Goal: Use online tool/utility: Utilize a website feature to perform a specific function

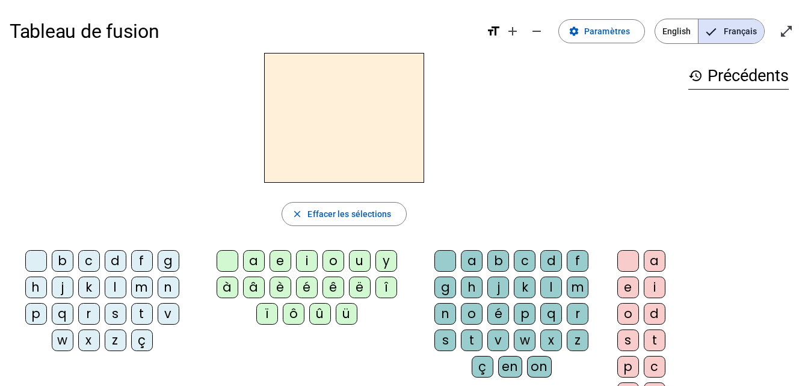
scroll to position [26, 0]
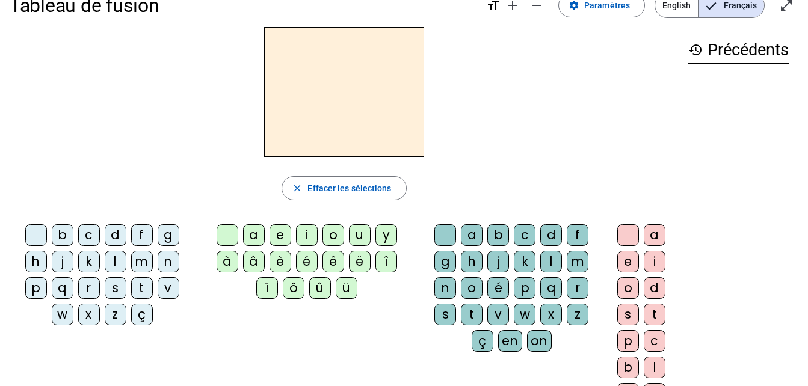
click at [111, 266] on div "l" at bounding box center [116, 262] width 22 height 22
click at [111, 262] on div "l" at bounding box center [116, 262] width 22 height 22
click at [113, 264] on div "l" at bounding box center [116, 262] width 22 height 22
click at [347, 182] on span "Effacer les sélections" at bounding box center [350, 188] width 84 height 14
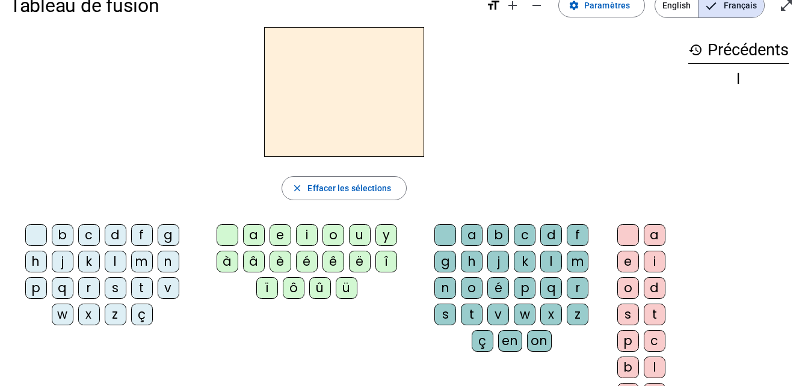
click at [149, 261] on div "m" at bounding box center [142, 262] width 22 height 22
click at [251, 237] on div "a" at bounding box center [254, 235] width 22 height 22
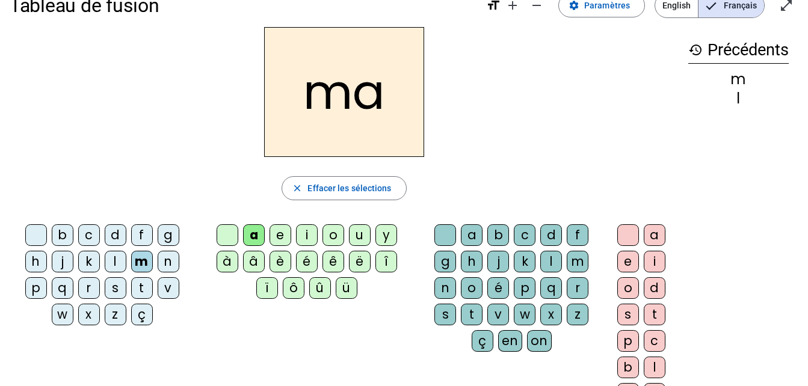
click at [474, 311] on div "t" at bounding box center [472, 315] width 22 height 22
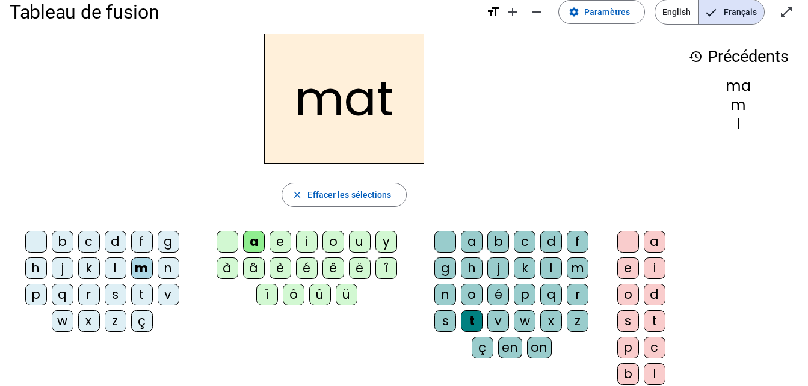
scroll to position [19, 0]
click at [579, 10] on mat-icon "settings" at bounding box center [574, 12] width 11 height 11
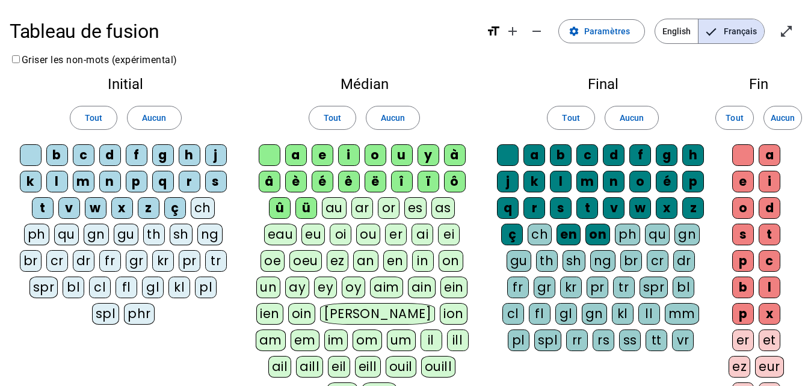
click at [81, 178] on div "m" at bounding box center [84, 182] width 22 height 22
click at [99, 121] on span "Tout" at bounding box center [93, 118] width 17 height 14
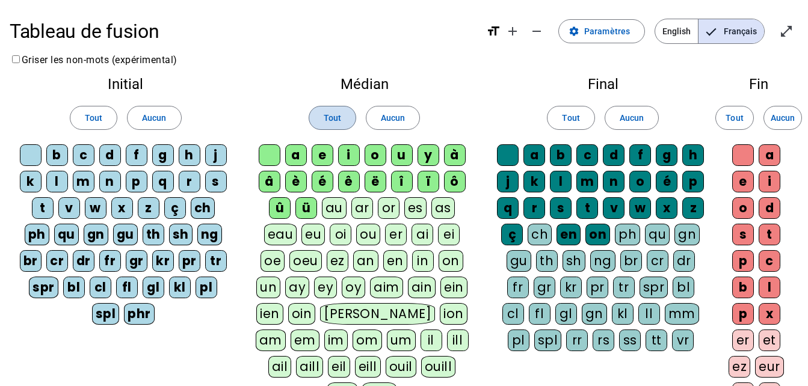
click at [335, 115] on span "Tout" at bounding box center [332, 118] width 17 height 14
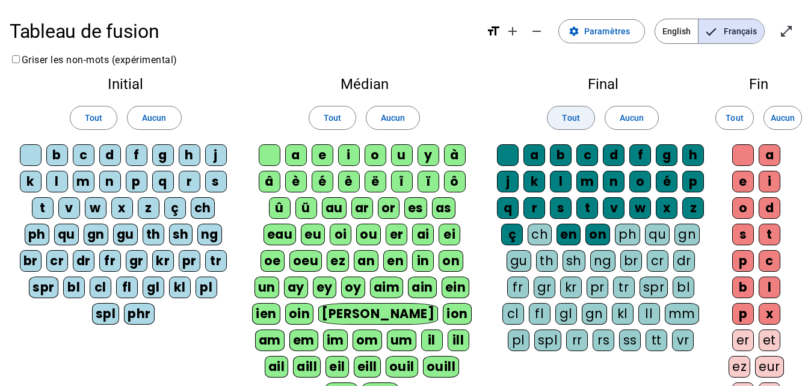
click at [573, 122] on span "Tout" at bounding box center [570, 118] width 17 height 14
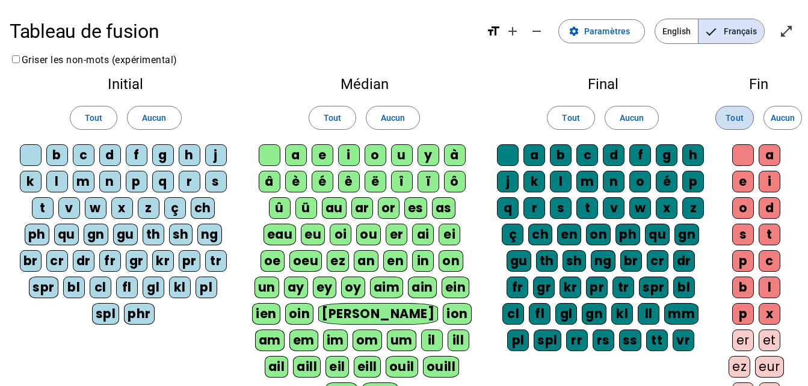
click at [722, 117] on span at bounding box center [734, 118] width 37 height 29
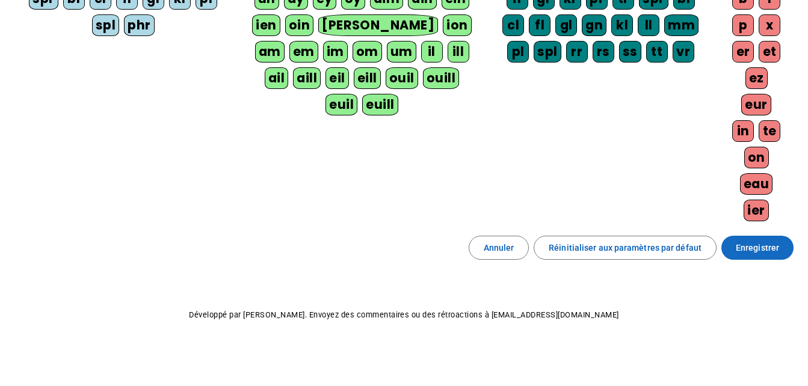
click at [734, 253] on span at bounding box center [758, 248] width 72 height 29
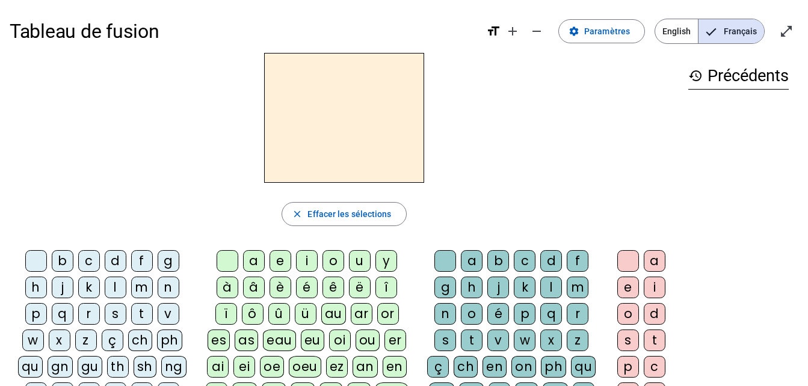
click at [142, 289] on div "m" at bounding box center [142, 288] width 22 height 22
click at [254, 263] on div "a" at bounding box center [254, 261] width 22 height 22
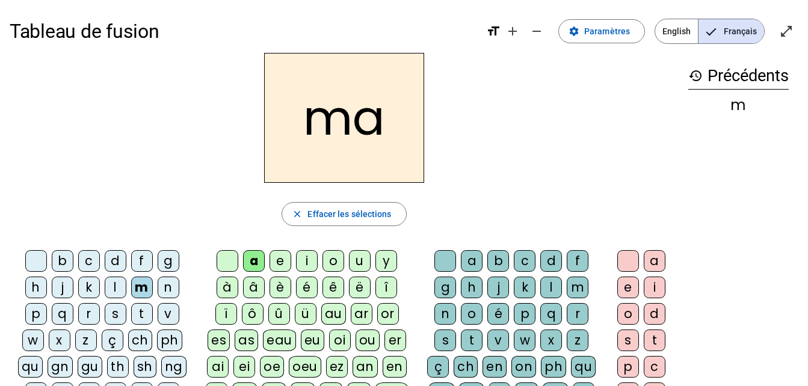
click at [465, 336] on div "t" at bounding box center [472, 341] width 22 height 22
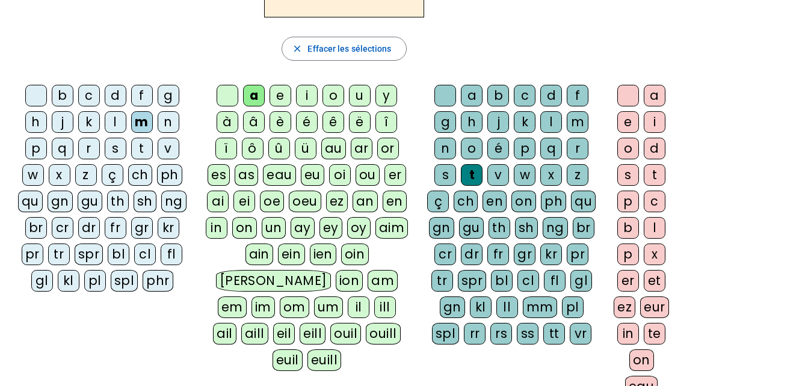
scroll to position [185, 0]
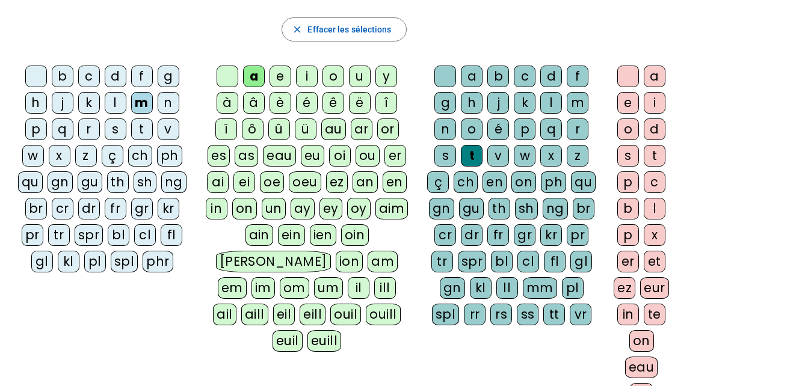
click at [628, 308] on div "in" at bounding box center [628, 315] width 22 height 22
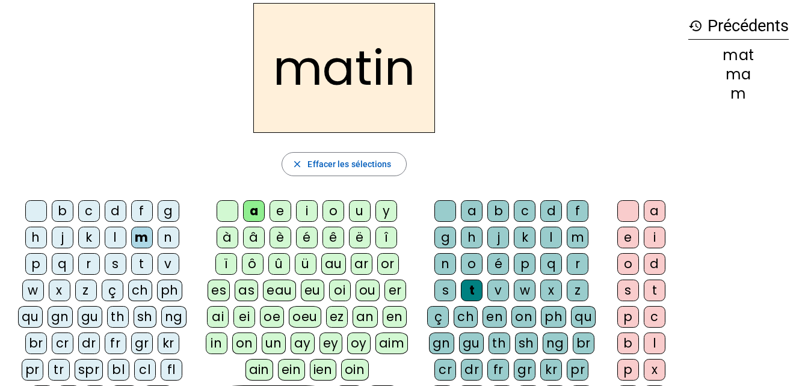
scroll to position [34, 0]
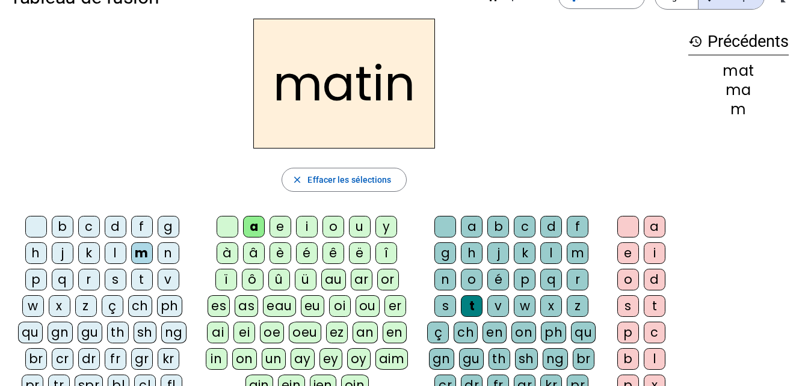
click at [371, 97] on h2 "matin" at bounding box center [344, 84] width 182 height 130
click at [359, 180] on span "Effacer les sélections" at bounding box center [350, 180] width 84 height 14
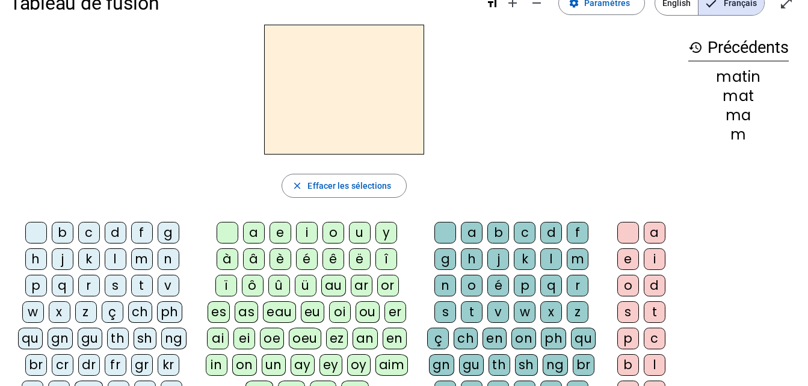
scroll to position [28, 0]
click at [136, 310] on div "ch" at bounding box center [140, 313] width 24 height 22
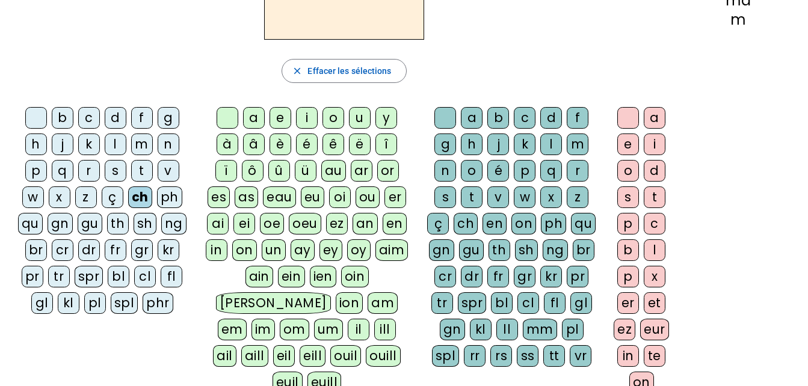
scroll to position [144, 0]
click at [310, 277] on div "ien" at bounding box center [323, 276] width 27 height 22
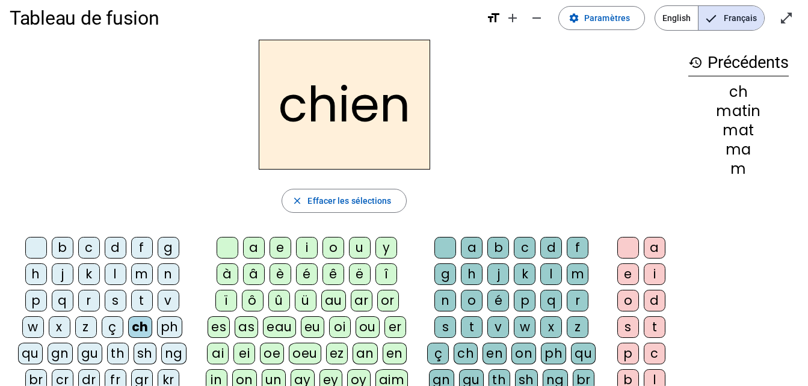
scroll to position [13, 0]
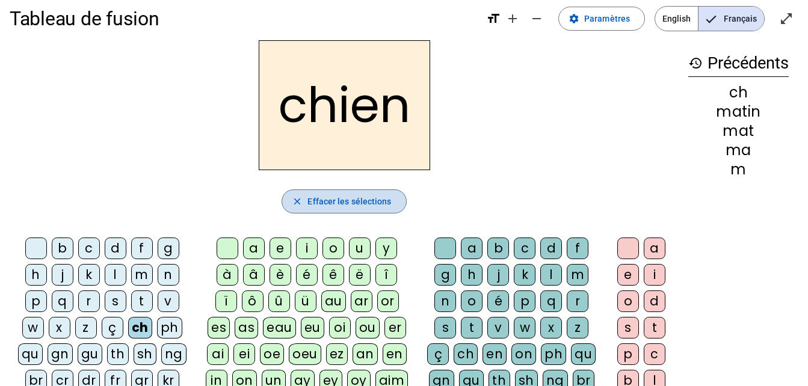
click at [358, 202] on span "Effacer les sélections" at bounding box center [350, 201] width 84 height 14
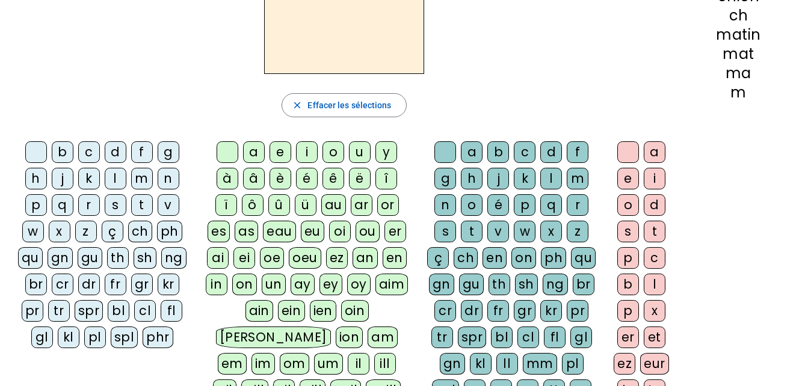
scroll to position [110, 0]
click at [171, 161] on div "g" at bounding box center [169, 152] width 22 height 22
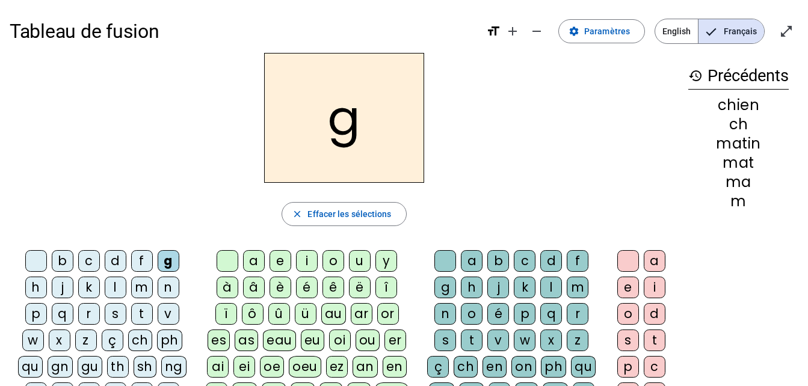
click at [261, 270] on div "a" at bounding box center [254, 261] width 22 height 22
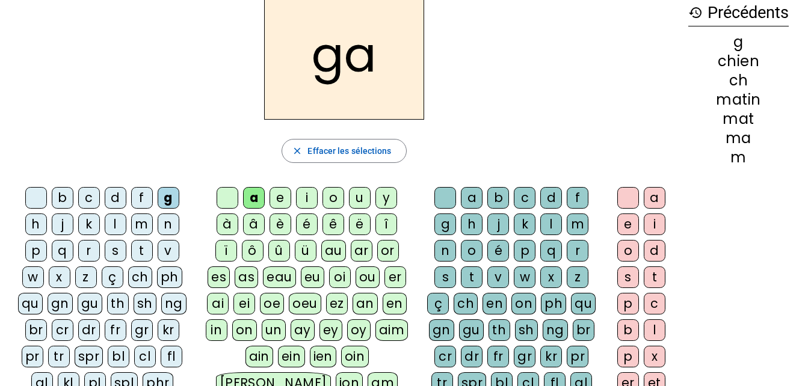
scroll to position [60, 0]
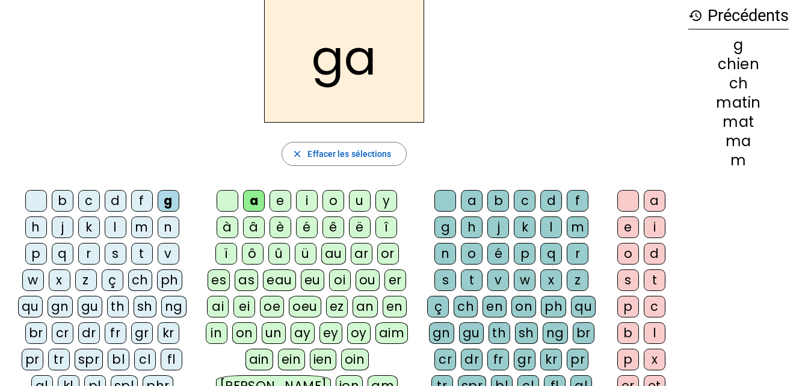
click at [475, 279] on div "t" at bounding box center [472, 281] width 22 height 22
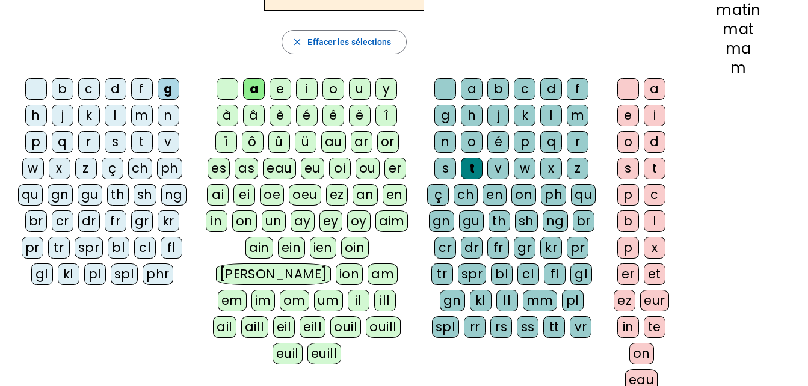
scroll to position [240, 0]
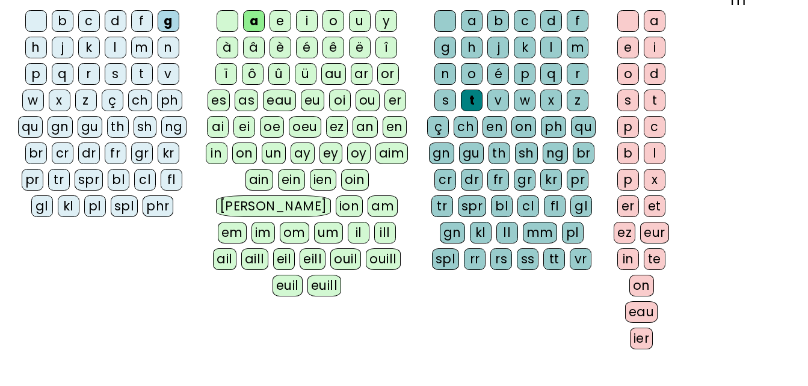
click at [637, 315] on div "eau" at bounding box center [641, 313] width 33 height 22
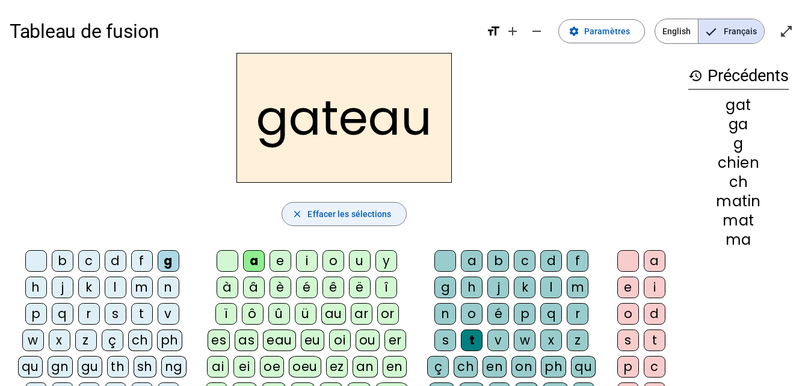
click at [332, 218] on span "Effacer les sélections" at bounding box center [350, 214] width 84 height 14
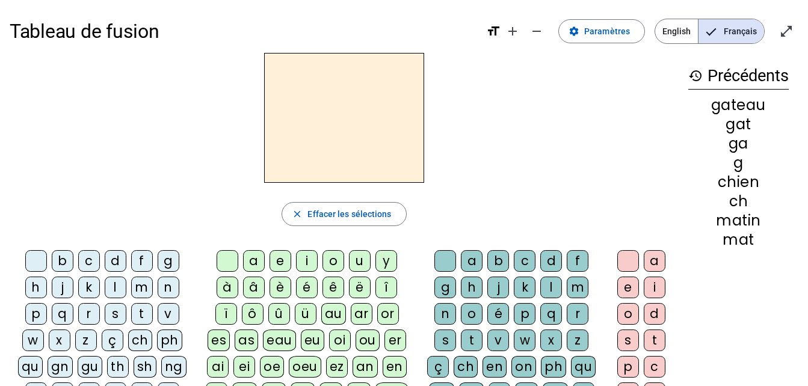
click at [37, 315] on div "p" at bounding box center [36, 314] width 22 height 22
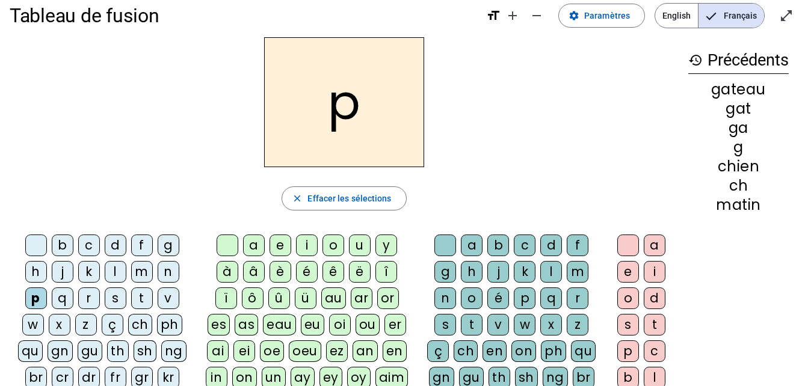
scroll to position [16, 0]
click at [333, 266] on div "ê" at bounding box center [334, 272] width 22 height 22
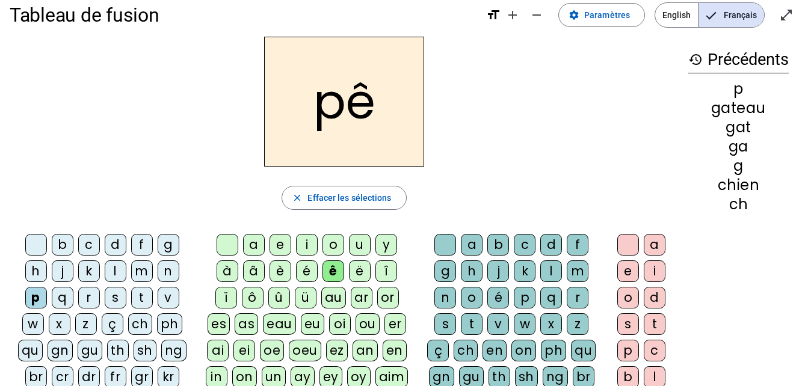
click at [338, 268] on div "ê" at bounding box center [334, 272] width 22 height 22
click at [333, 247] on div "o" at bounding box center [334, 245] width 22 height 22
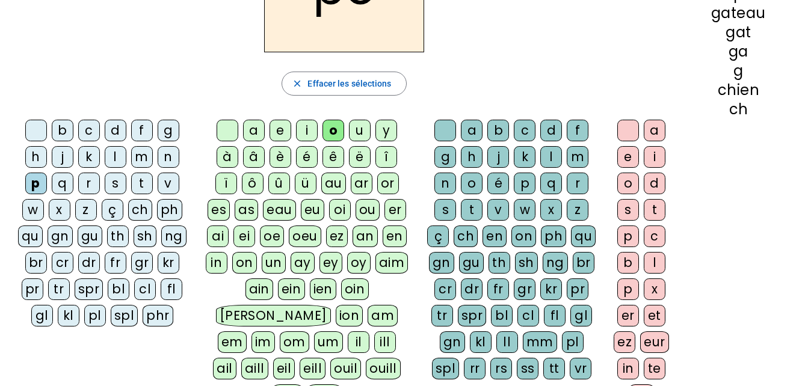
scroll to position [131, 0]
click at [309, 331] on div "om" at bounding box center [294, 342] width 29 height 22
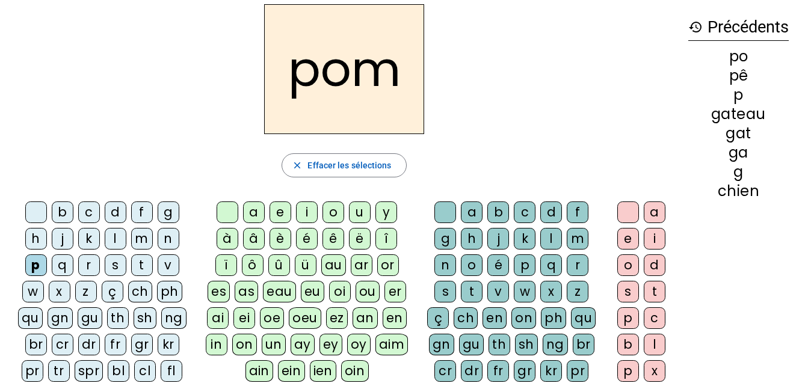
scroll to position [48, 0]
click at [576, 238] on div "m" at bounding box center [578, 240] width 22 height 22
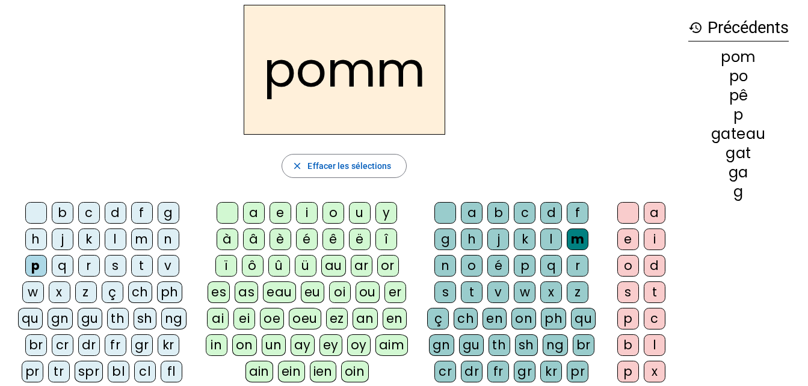
click at [630, 242] on div "e" at bounding box center [628, 240] width 22 height 22
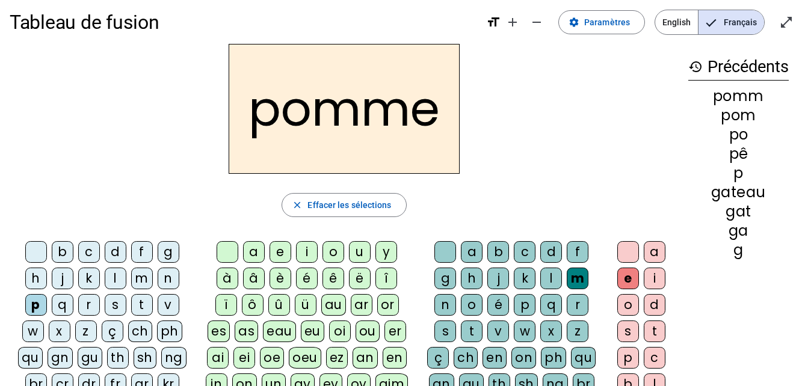
scroll to position [6, 0]
